Goal: Navigation & Orientation: Find specific page/section

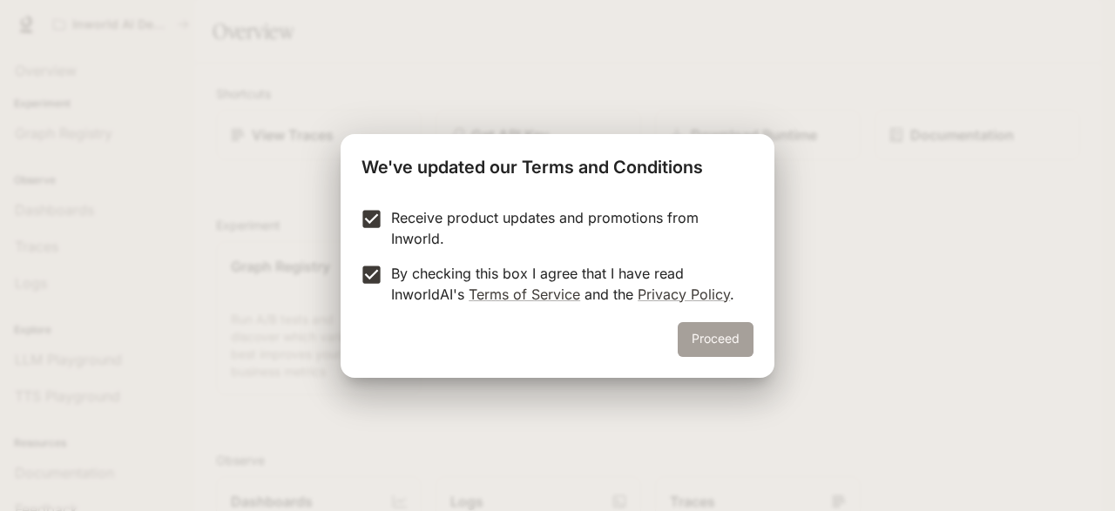
click at [696, 337] on button "Proceed" at bounding box center [716, 339] width 76 height 35
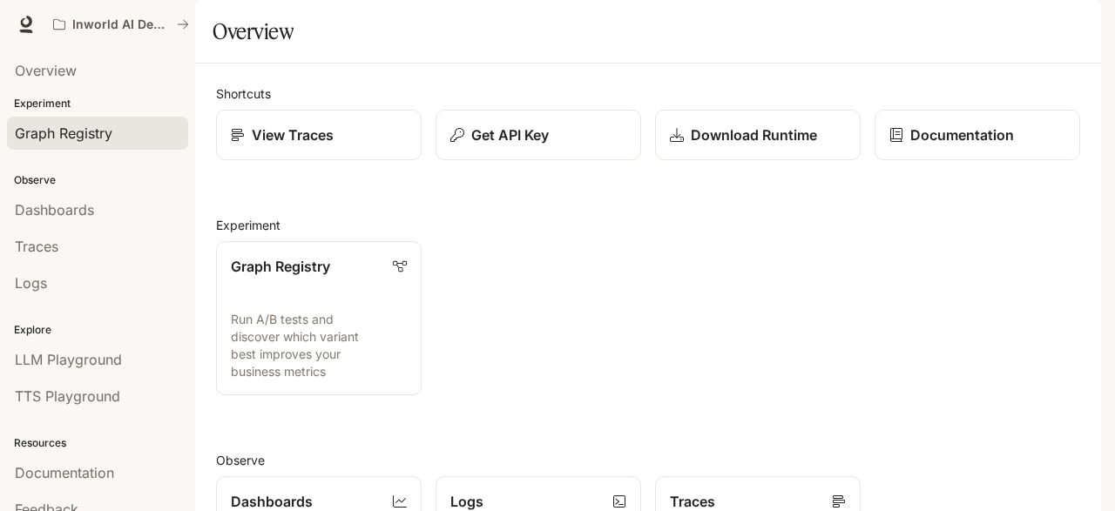
click at [94, 142] on span "Graph Registry" at bounding box center [64, 133] width 98 height 21
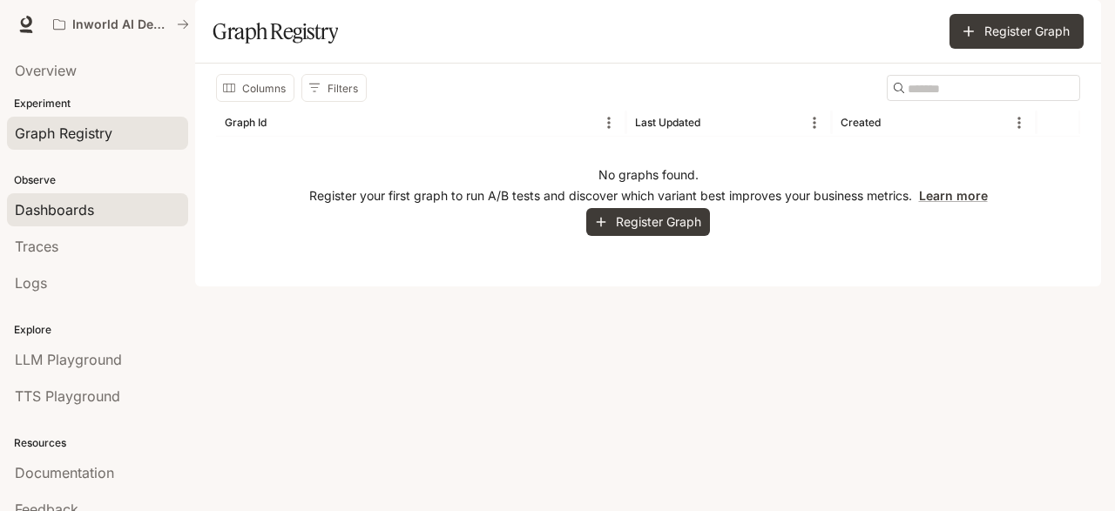
click at [90, 212] on span "Dashboards" at bounding box center [54, 209] width 79 height 21
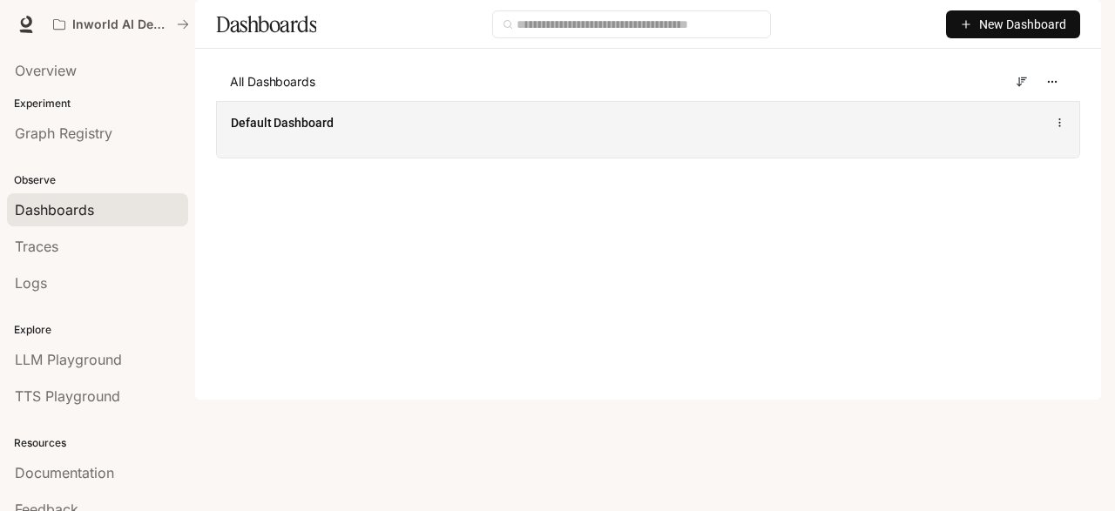
click at [421, 158] on div "Default Dashboard" at bounding box center [648, 129] width 862 height 57
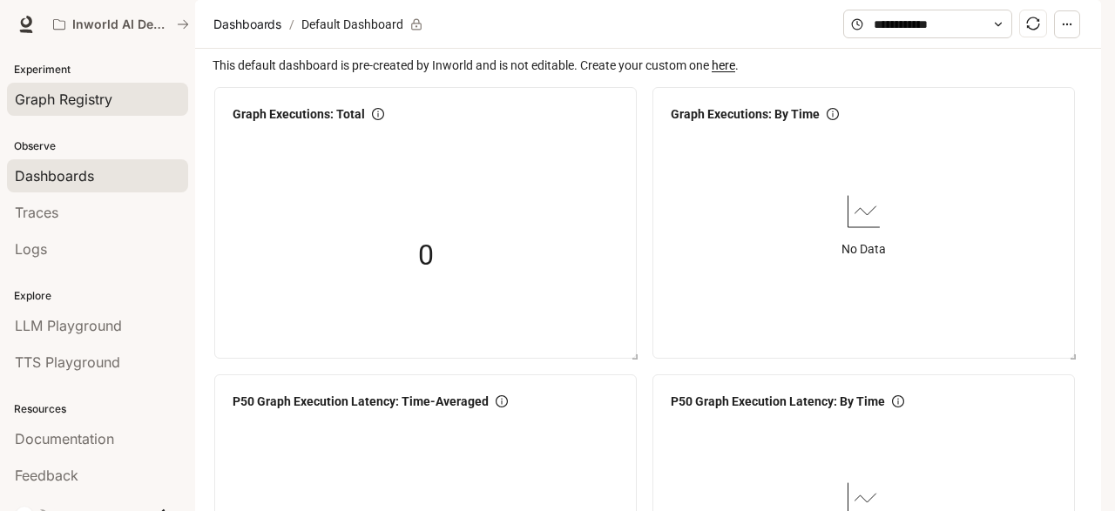
scroll to position [50, 0]
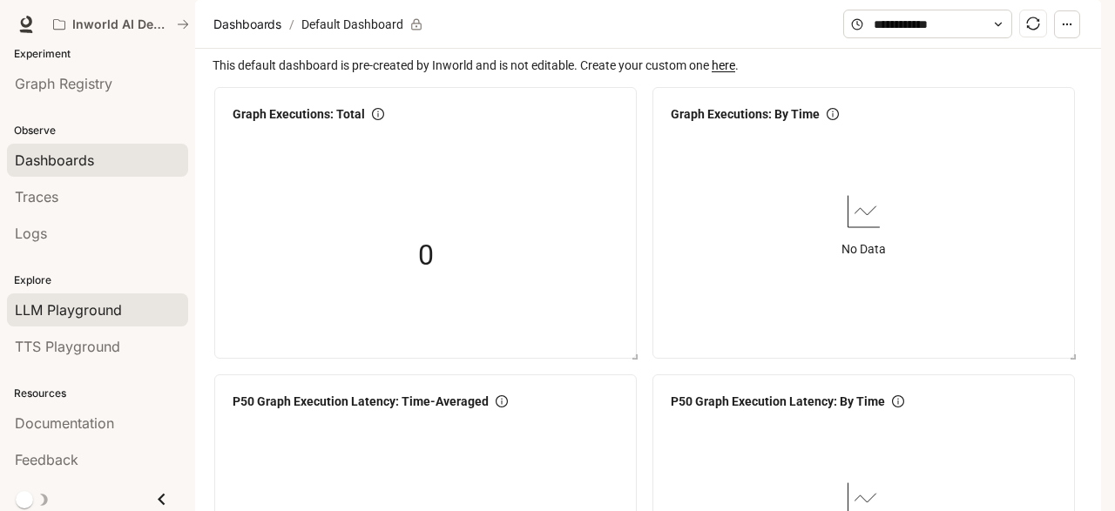
click at [97, 320] on link "LLM Playground" at bounding box center [97, 310] width 181 height 33
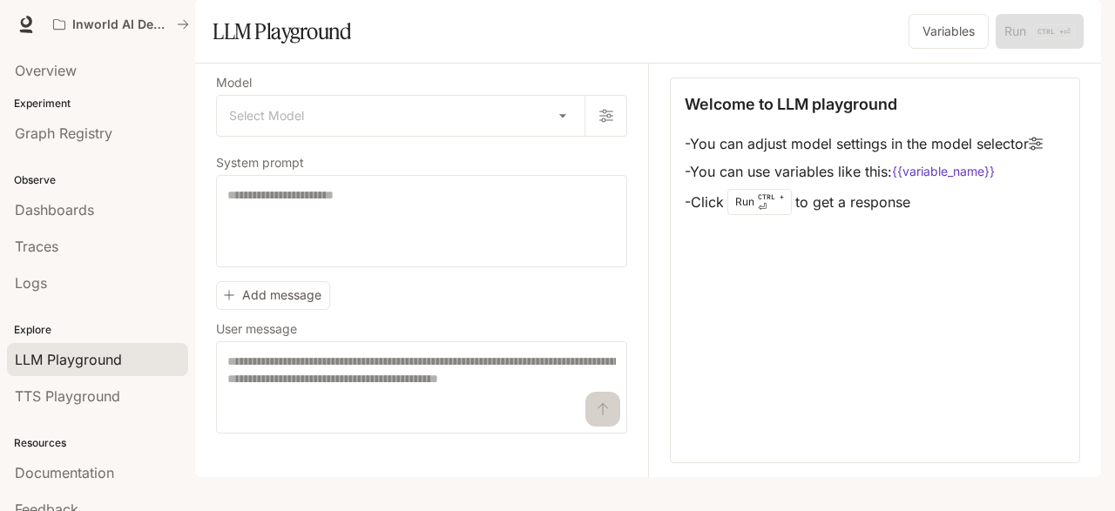
click at [98, 410] on li "TTS Playground" at bounding box center [97, 396] width 195 height 37
click at [95, 402] on span "TTS Playground" at bounding box center [67, 396] width 105 height 21
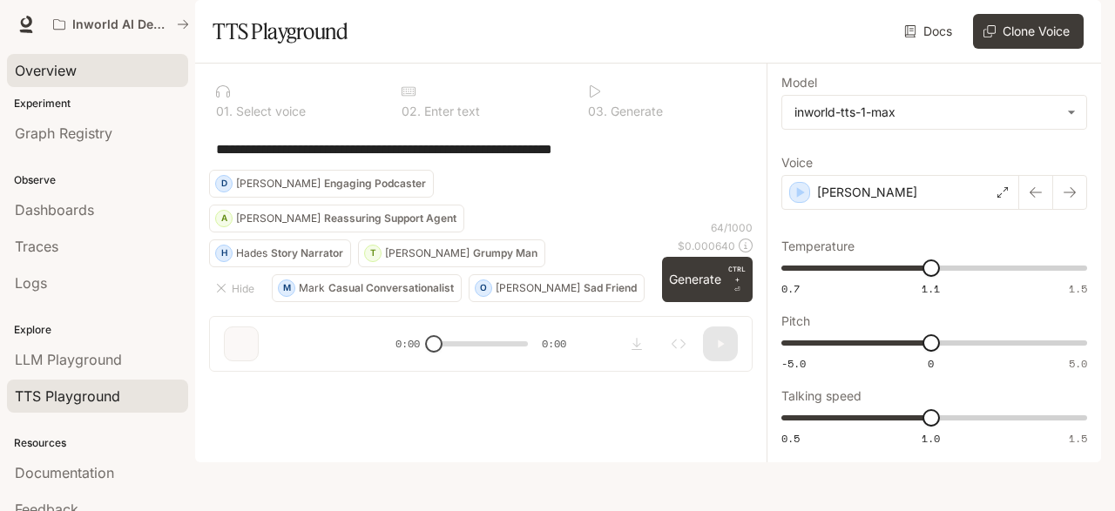
click at [72, 63] on span "Overview" at bounding box center [46, 70] width 62 height 21
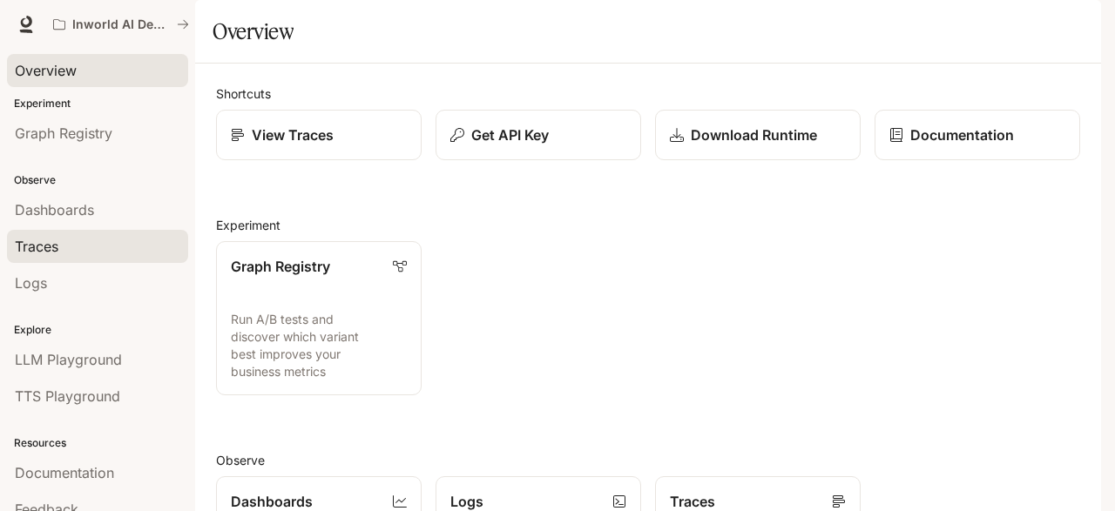
click at [91, 237] on div "Traces" at bounding box center [97, 246] width 165 height 21
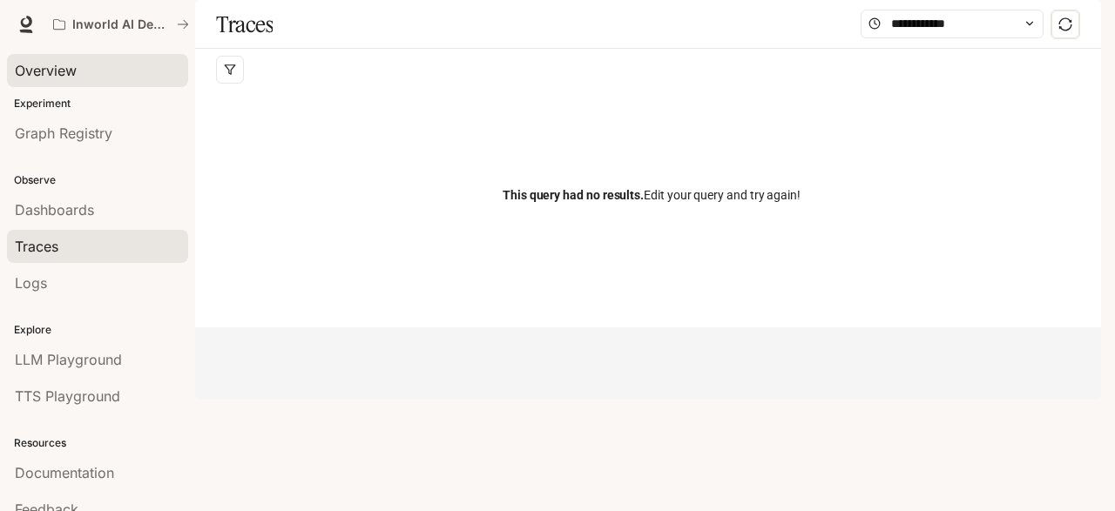
click at [67, 67] on span "Overview" at bounding box center [46, 70] width 62 height 21
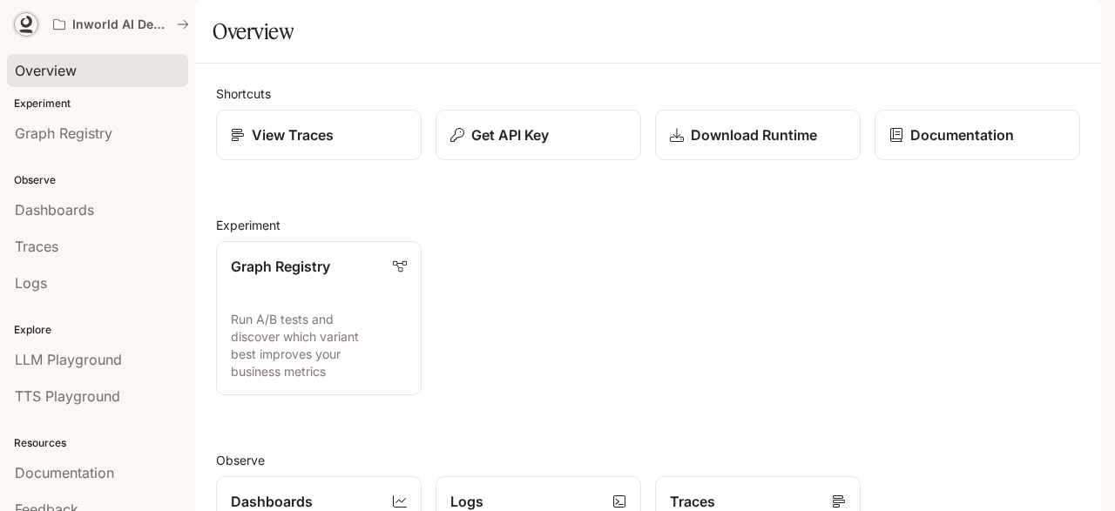
click at [30, 24] on icon at bounding box center [26, 22] width 11 height 12
